Goal: Check status

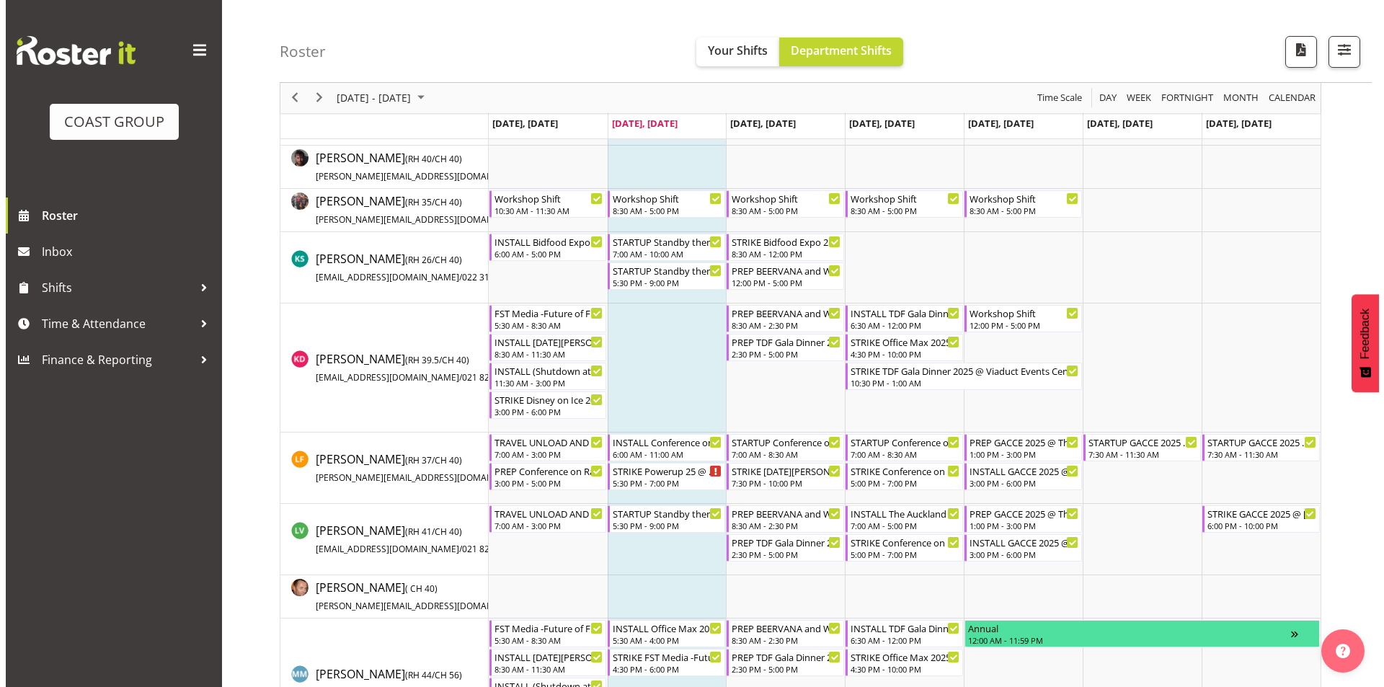
scroll to position [649, 0]
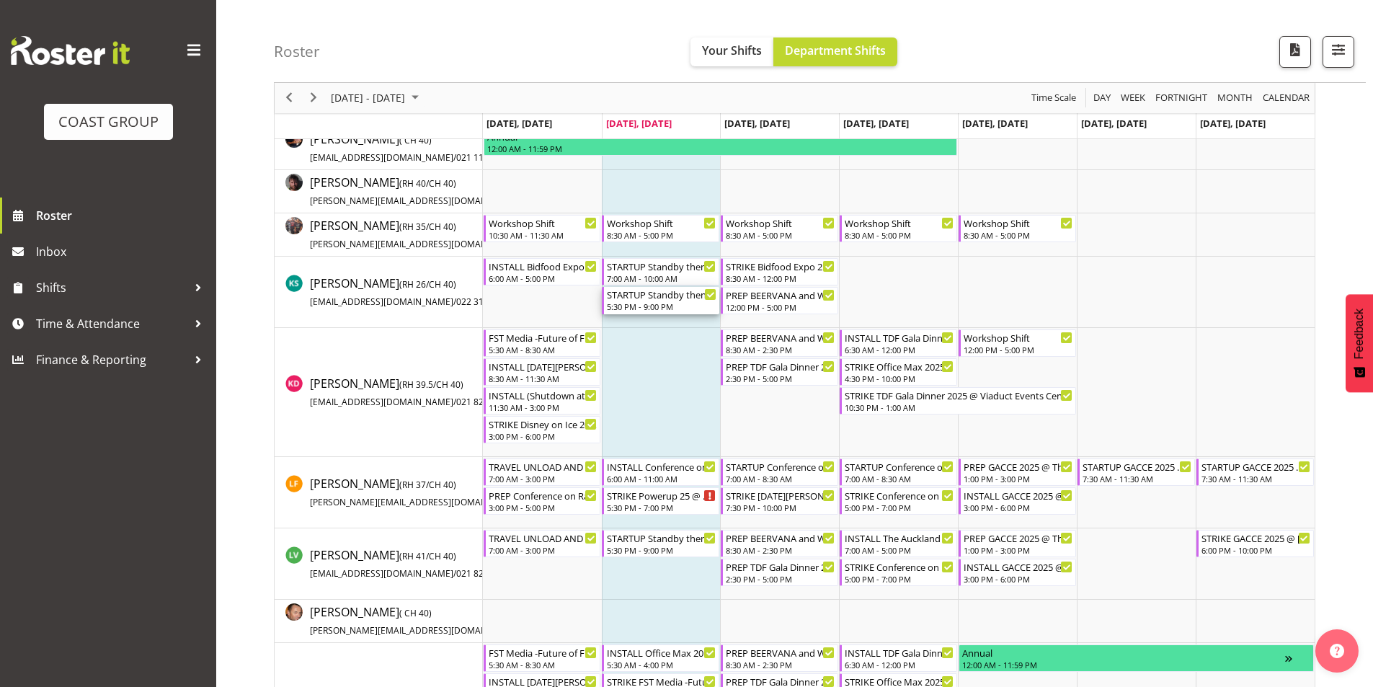
click at [668, 306] on div "5:30 PM - 9:00 PM" at bounding box center [662, 307] width 110 height 12
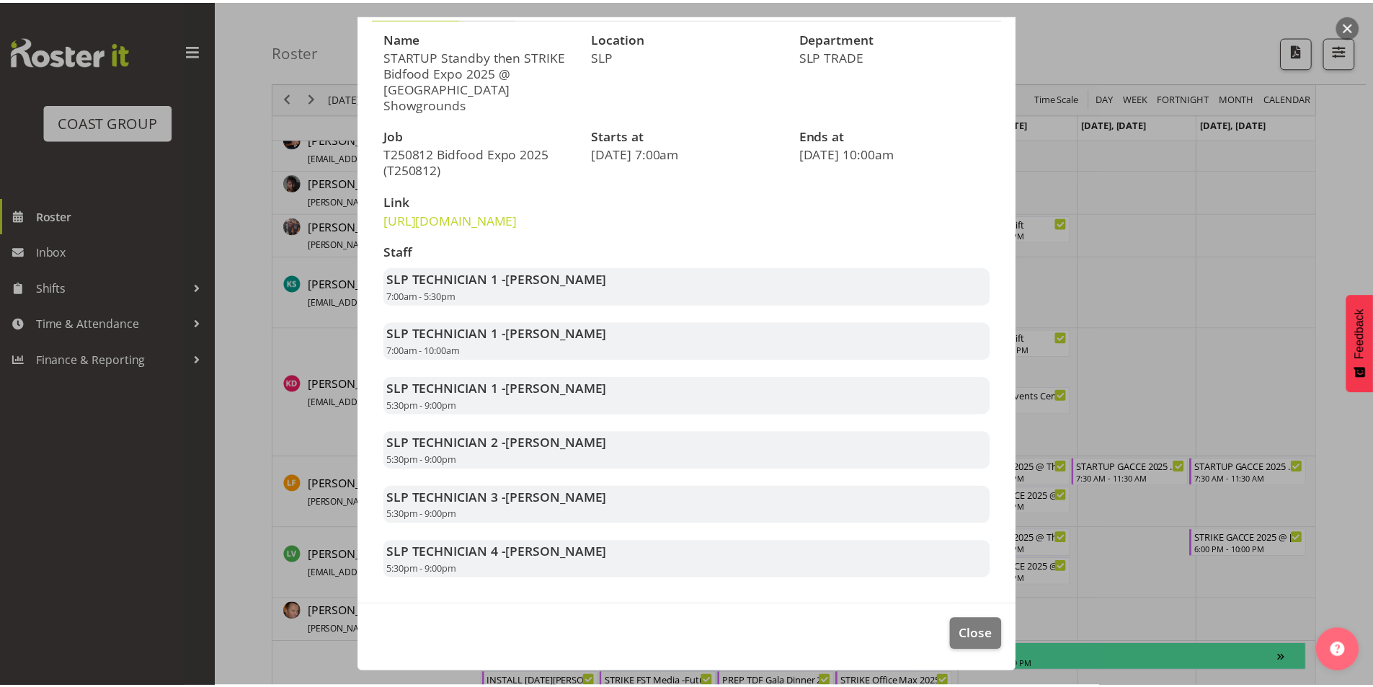
scroll to position [143, 0]
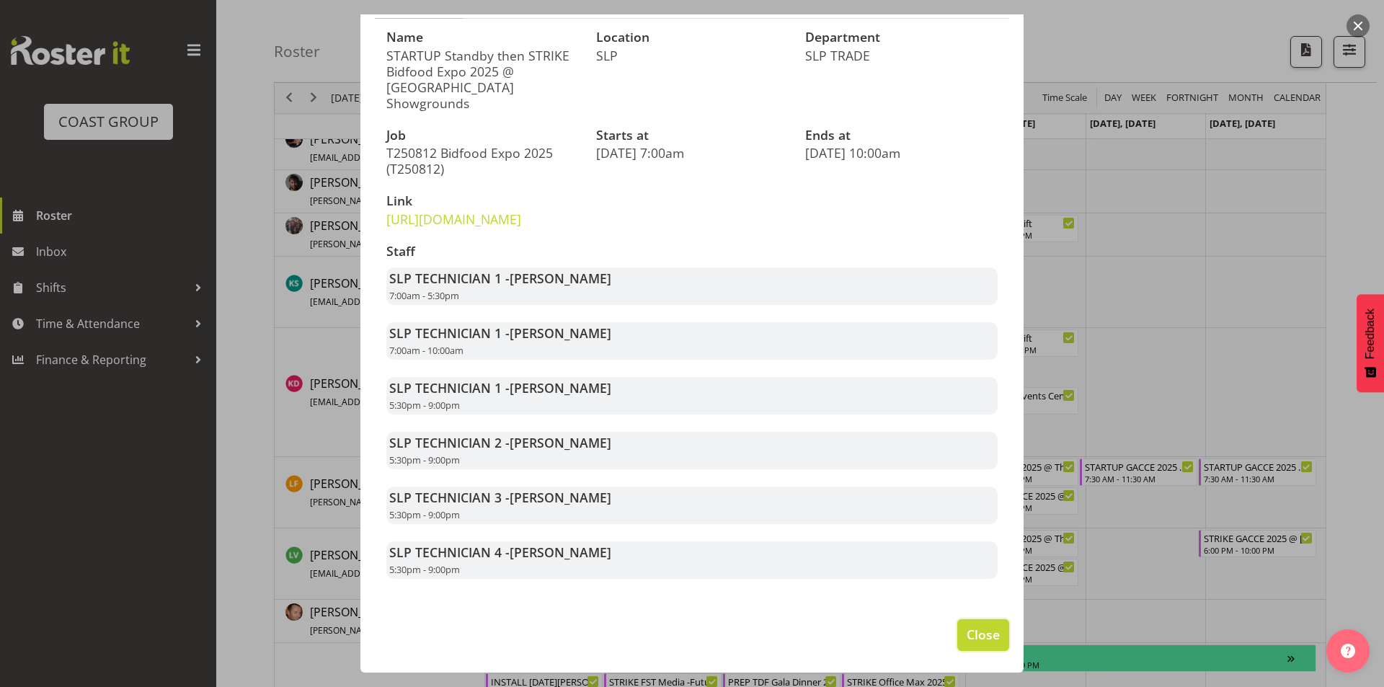
click at [973, 632] on span "Close" at bounding box center [983, 634] width 33 height 19
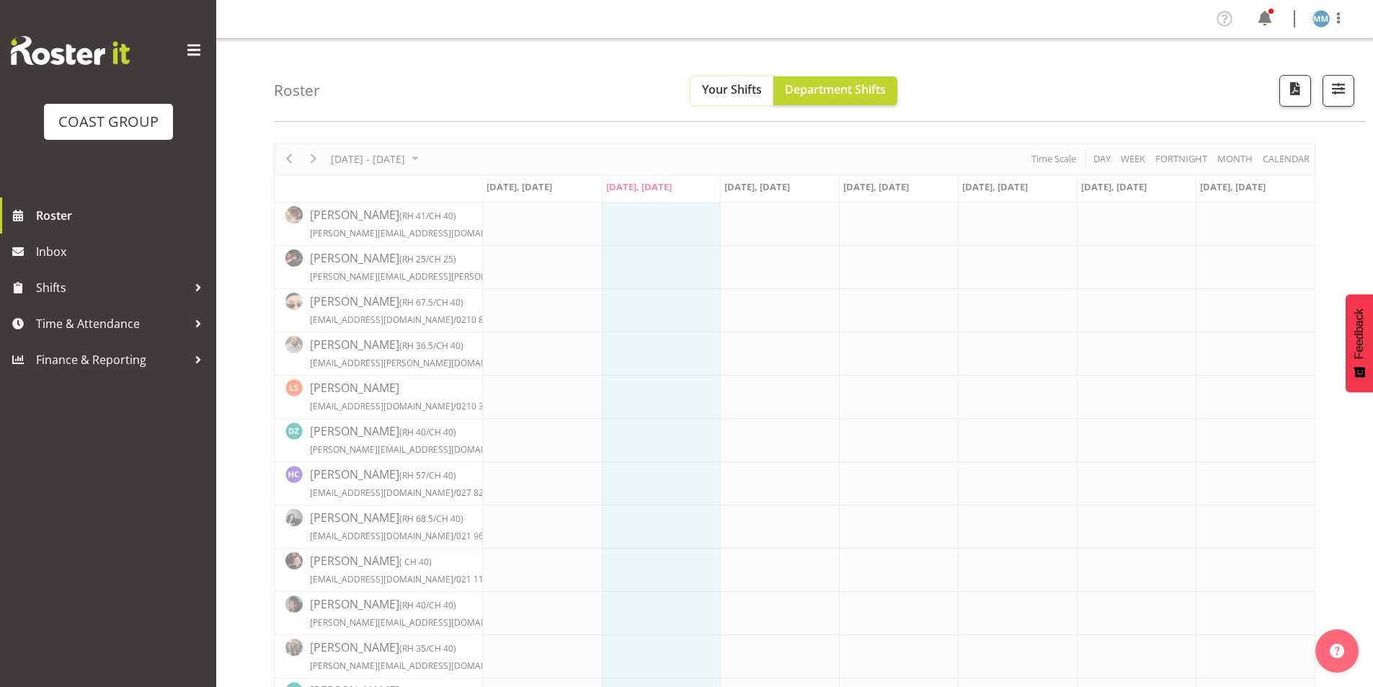
click at [746, 91] on span "Your Shifts" at bounding box center [732, 89] width 60 height 16
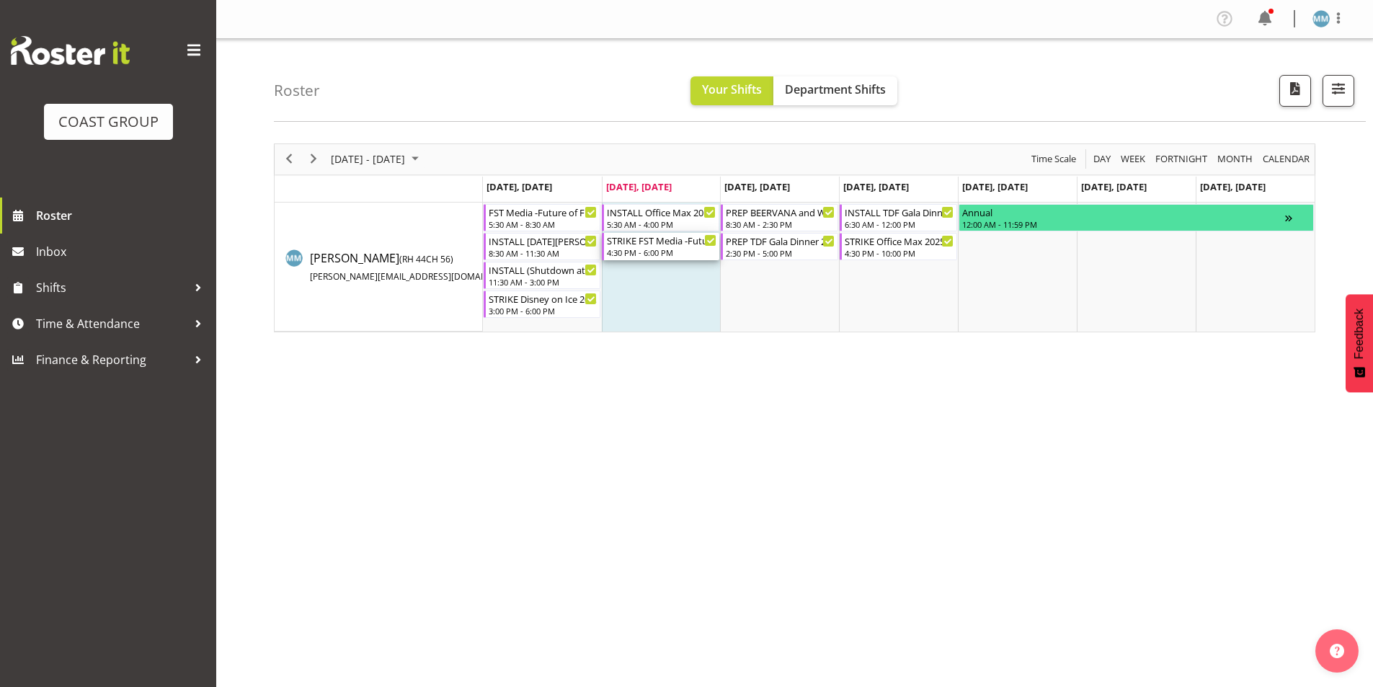
click at [653, 249] on div "4:30 PM - 6:00 PM" at bounding box center [662, 253] width 110 height 12
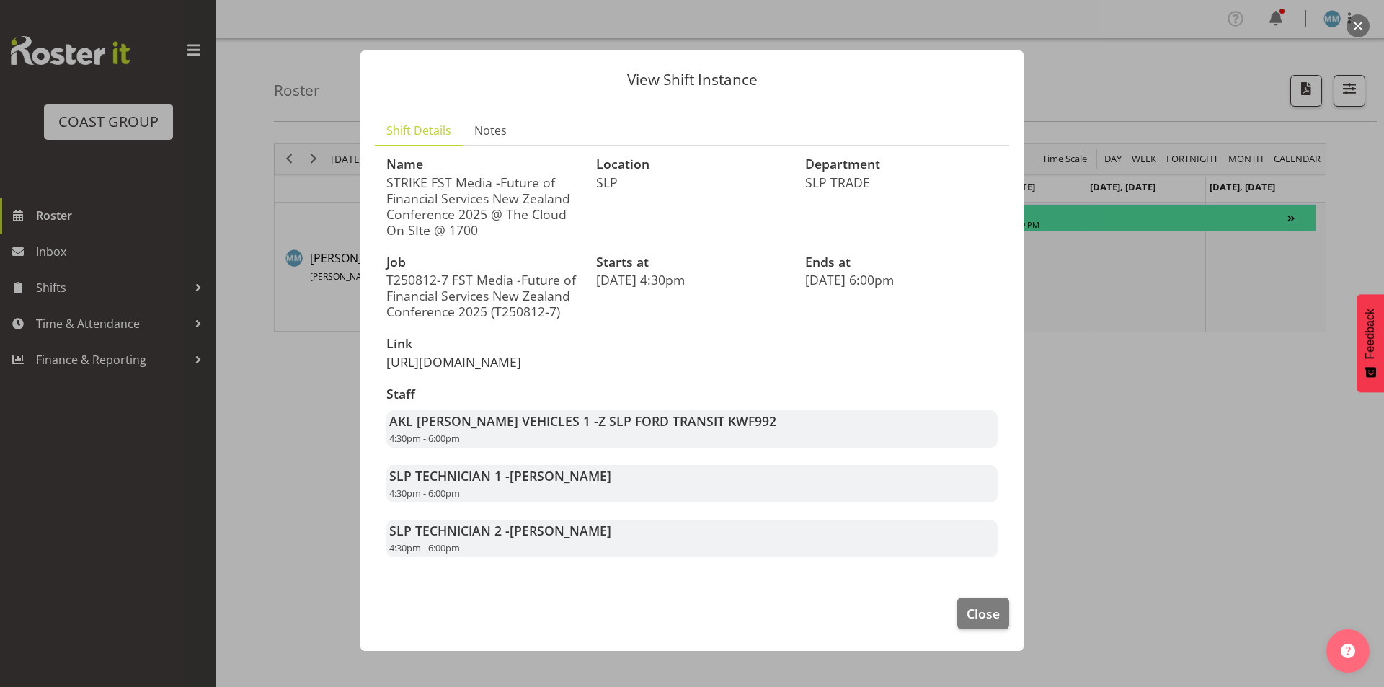
click at [515, 360] on link "[URL][DOMAIN_NAME]" at bounding box center [453, 361] width 135 height 17
click at [314, 400] on div at bounding box center [692, 343] width 1384 height 687
